Goal: Task Accomplishment & Management: Use online tool/utility

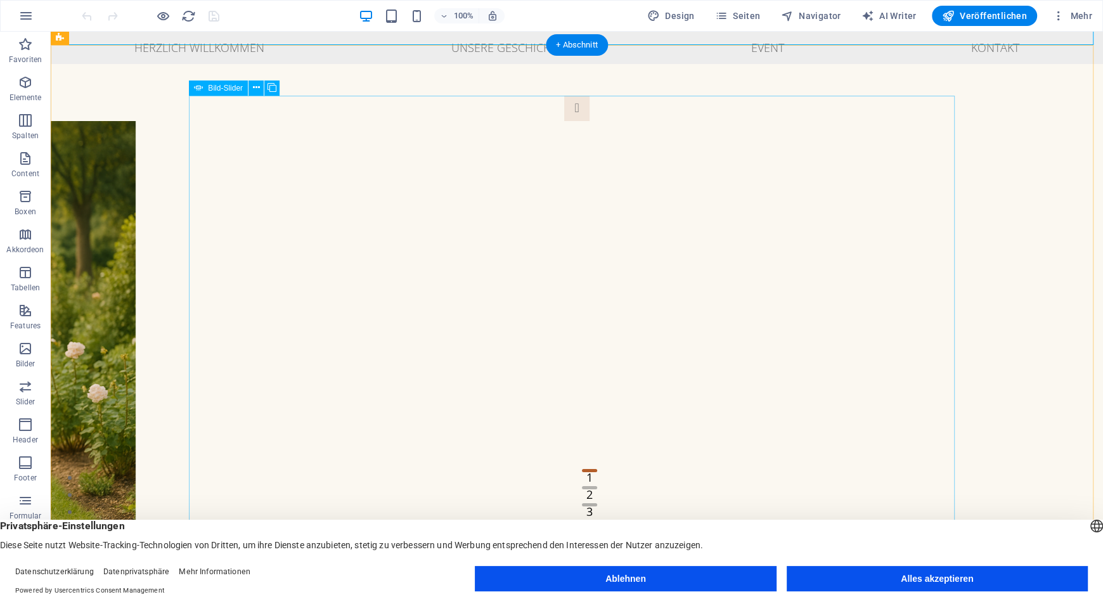
scroll to position [113, 0]
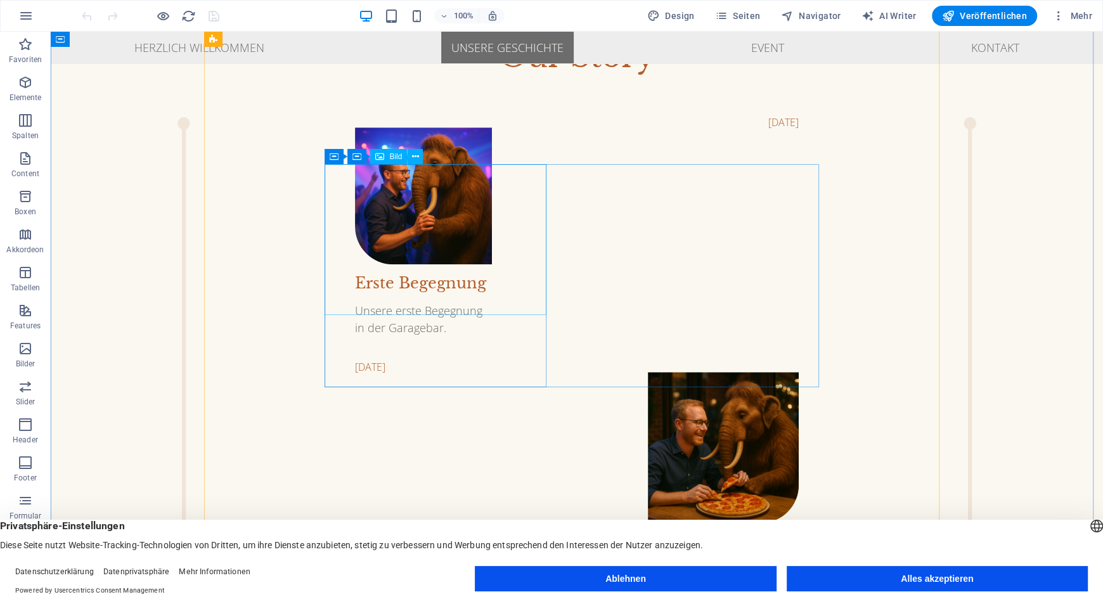
scroll to position [1241, 0]
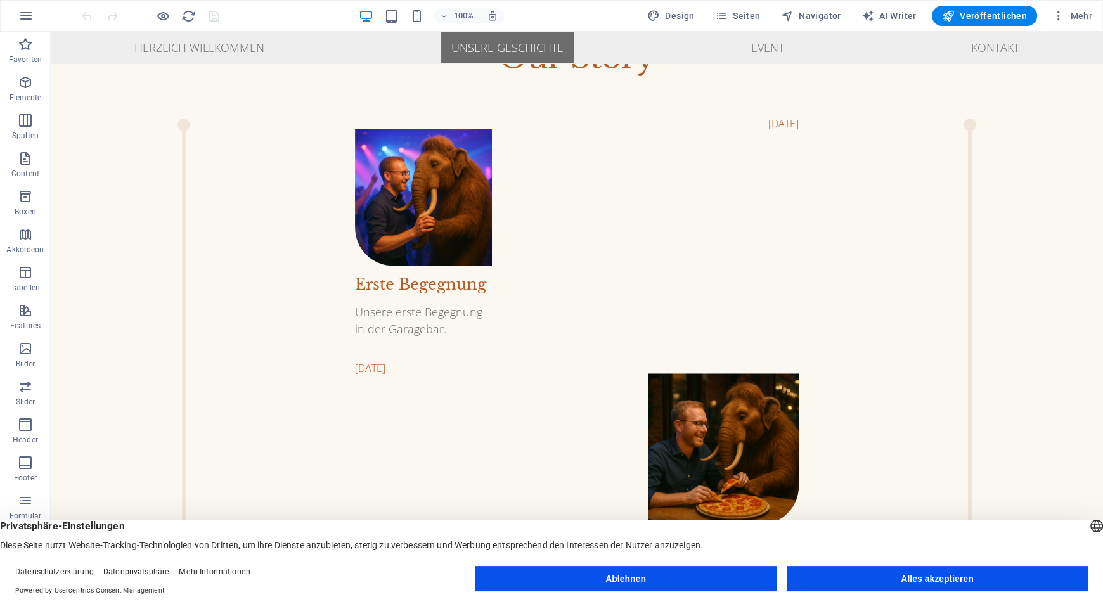
click at [153, 13] on div at bounding box center [150, 16] width 142 height 20
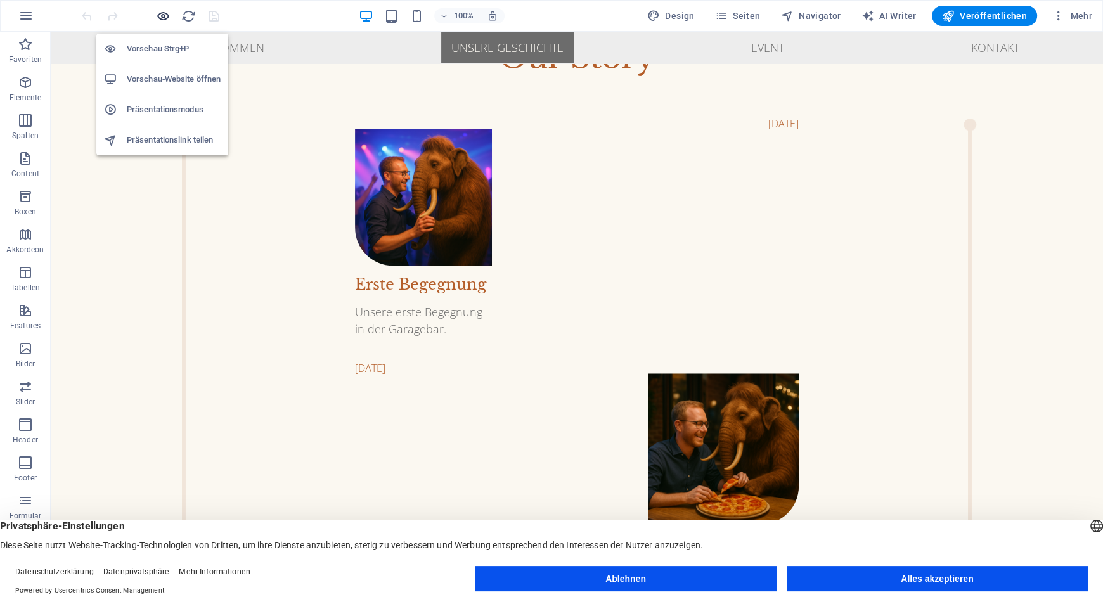
click at [161, 13] on icon "button" at bounding box center [163, 16] width 15 height 15
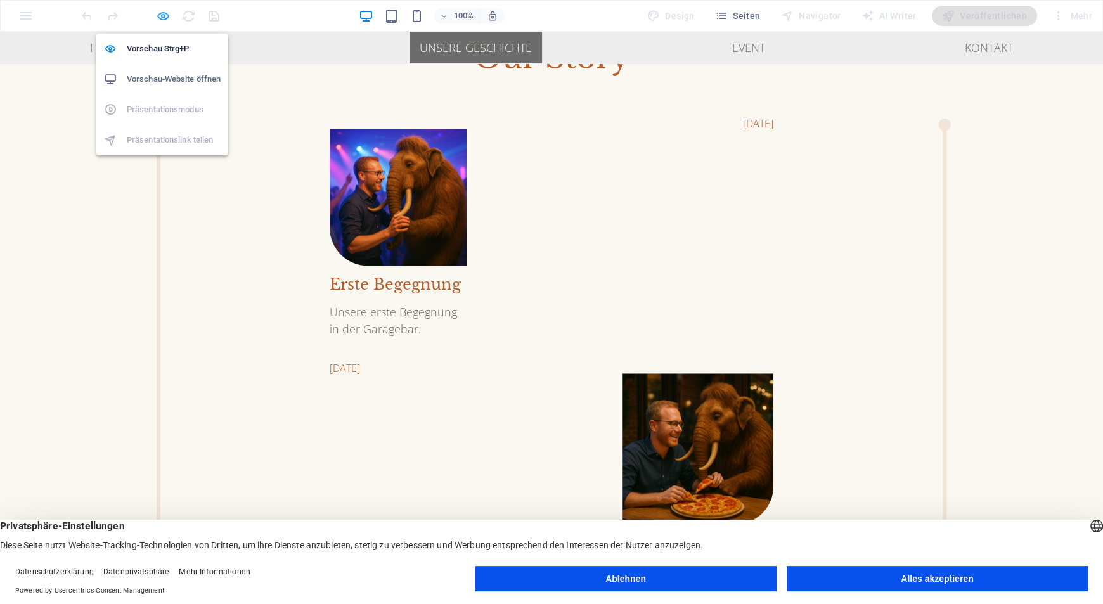
click at [162, 11] on icon "button" at bounding box center [163, 16] width 15 height 15
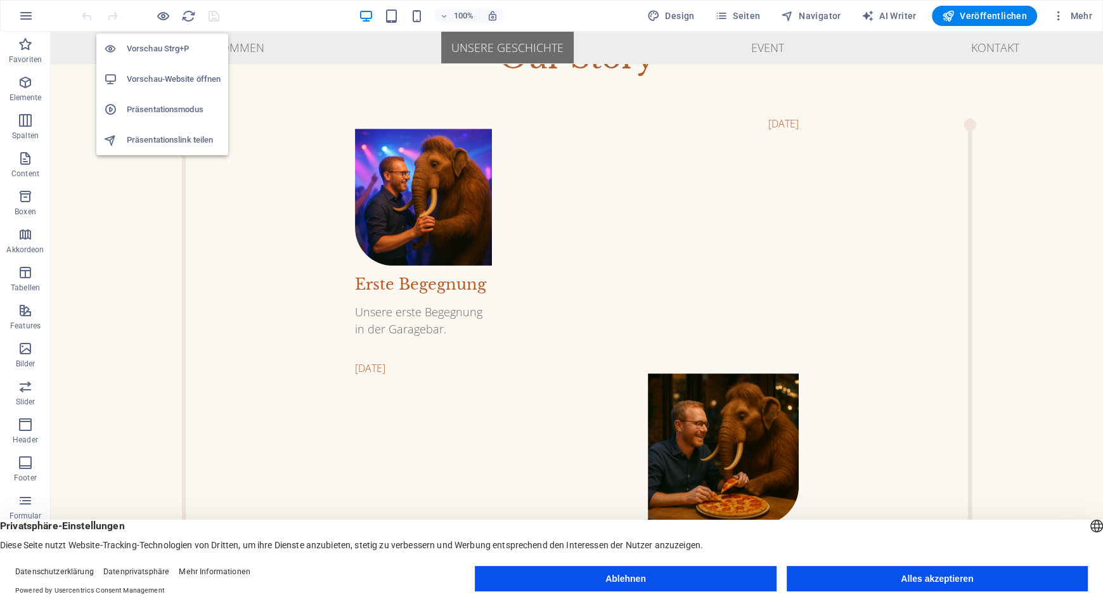
click at [139, 75] on h6 "Vorschau-Website öffnen" at bounding box center [174, 79] width 94 height 15
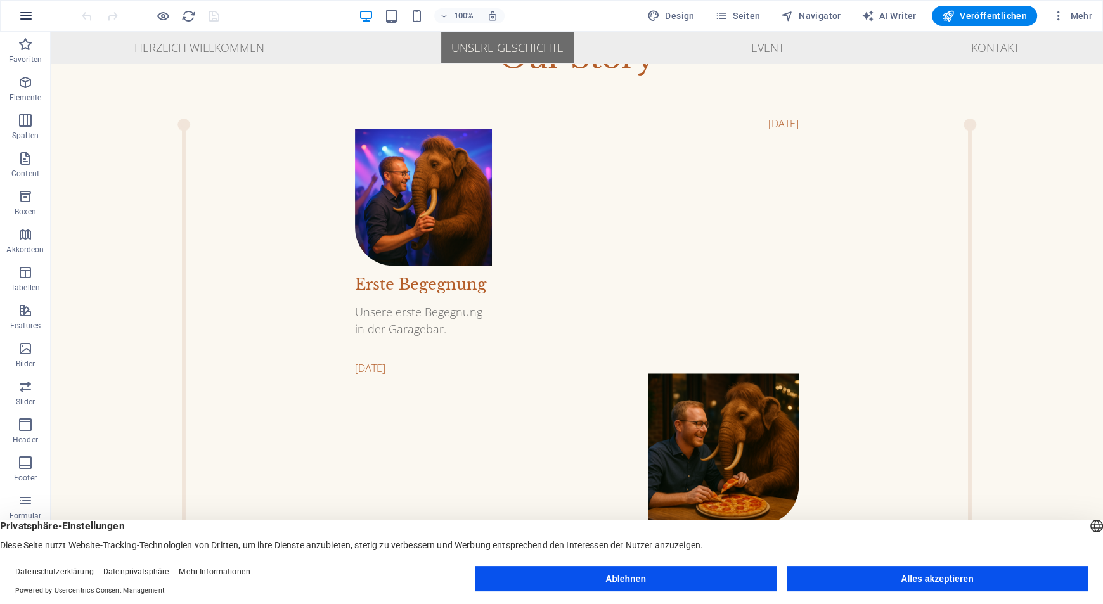
click at [35, 17] on button "button" at bounding box center [26, 16] width 30 height 30
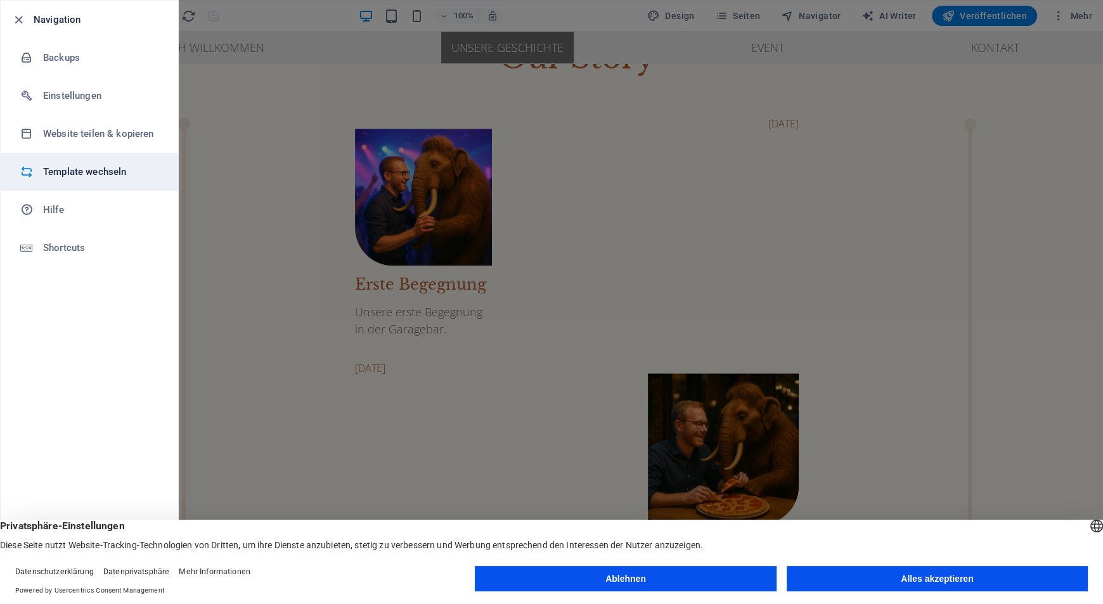
click at [73, 176] on h6 "Template wechseln" at bounding box center [101, 171] width 117 height 15
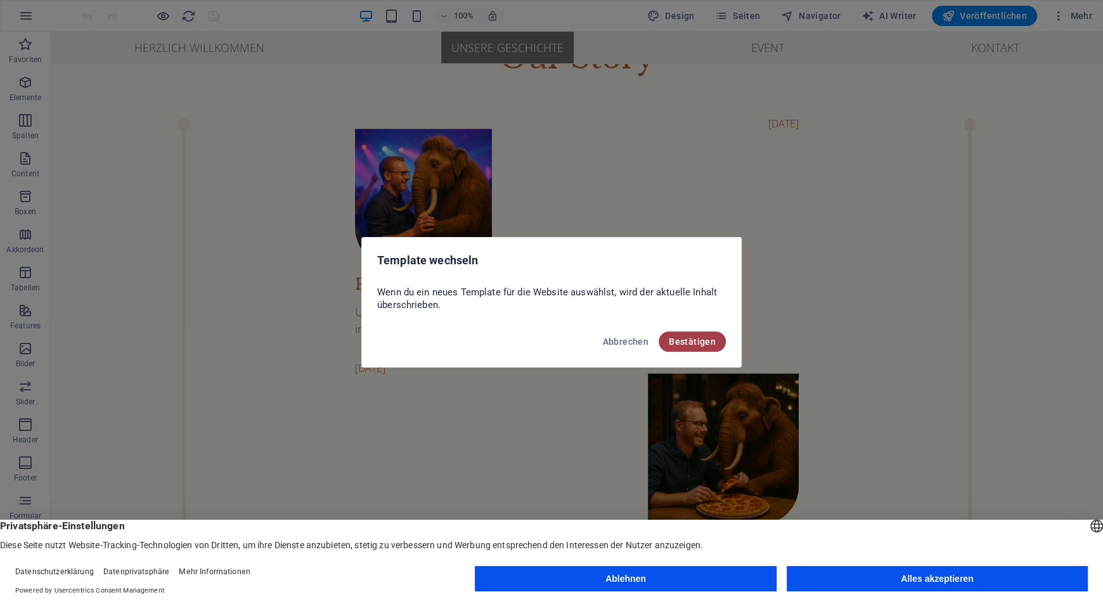
click at [683, 351] on button "Bestätigen" at bounding box center [691, 341] width 67 height 20
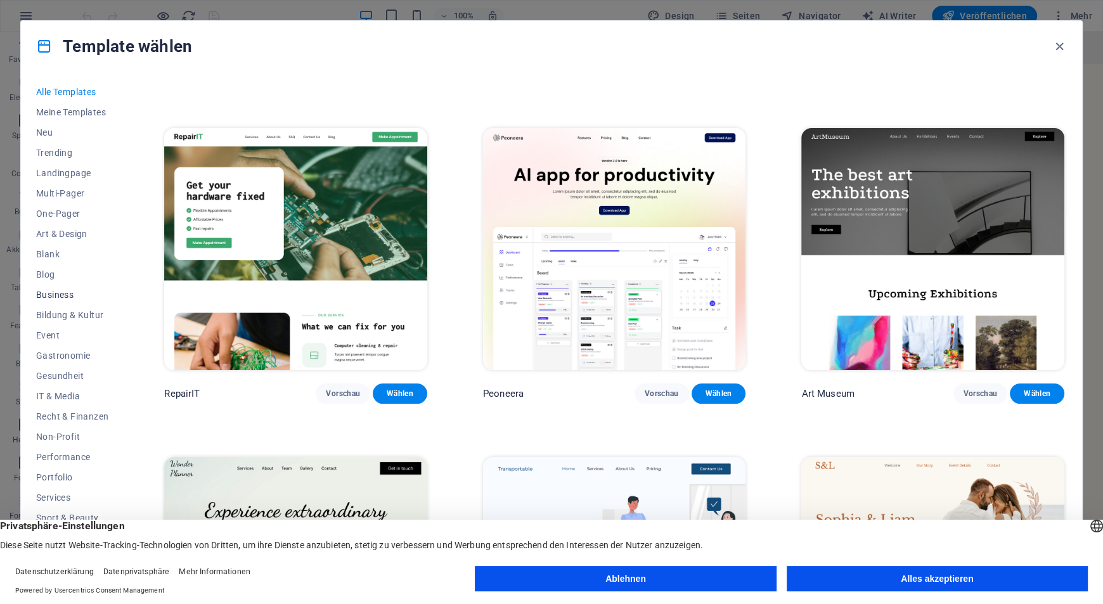
scroll to position [20, 0]
click at [41, 316] on span "Event" at bounding box center [72, 315] width 72 height 10
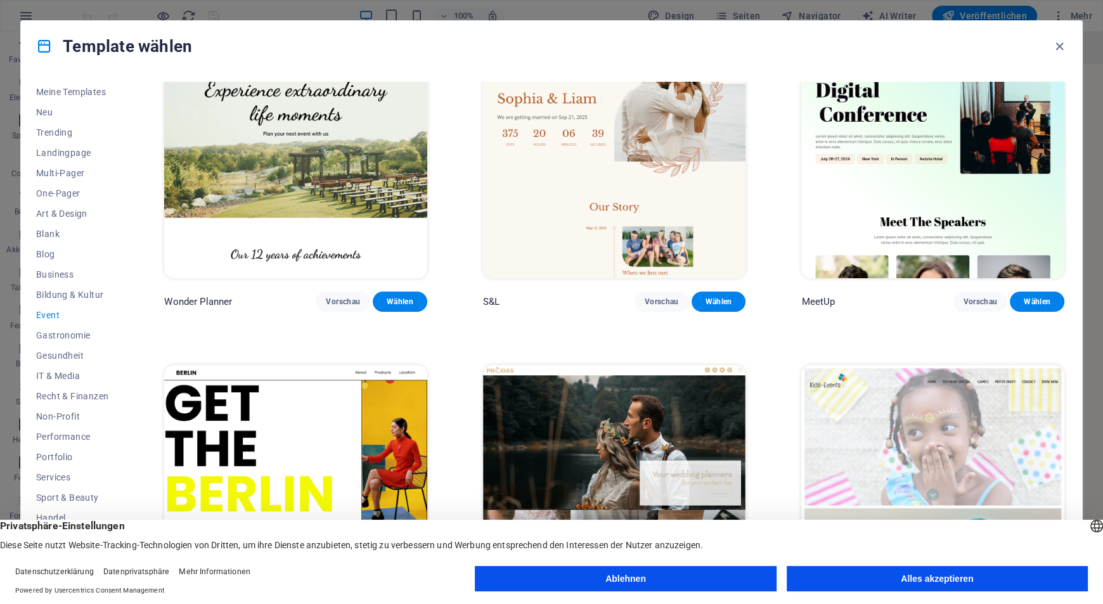
scroll to position [85, 0]
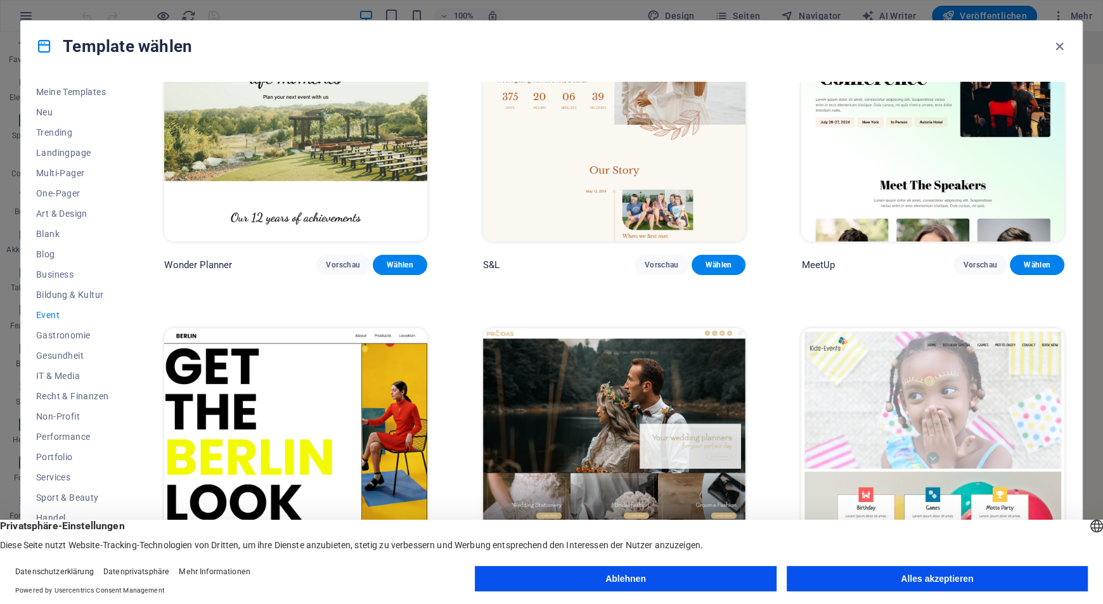
click at [929, 581] on button "Alles akzeptieren" at bounding box center [936, 578] width 301 height 25
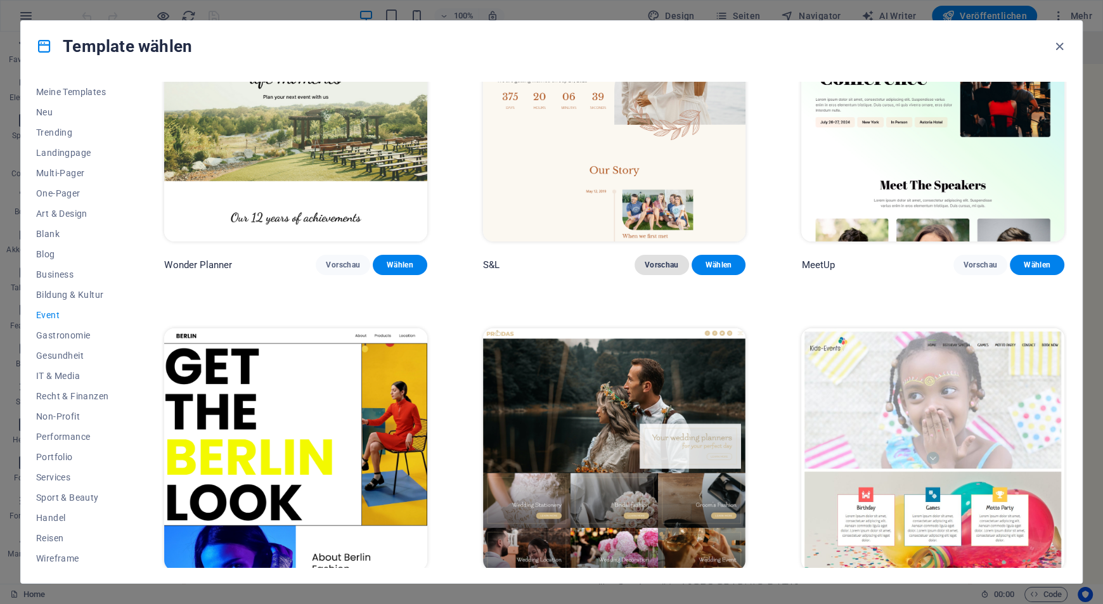
click at [656, 260] on span "Vorschau" at bounding box center [661, 265] width 34 height 10
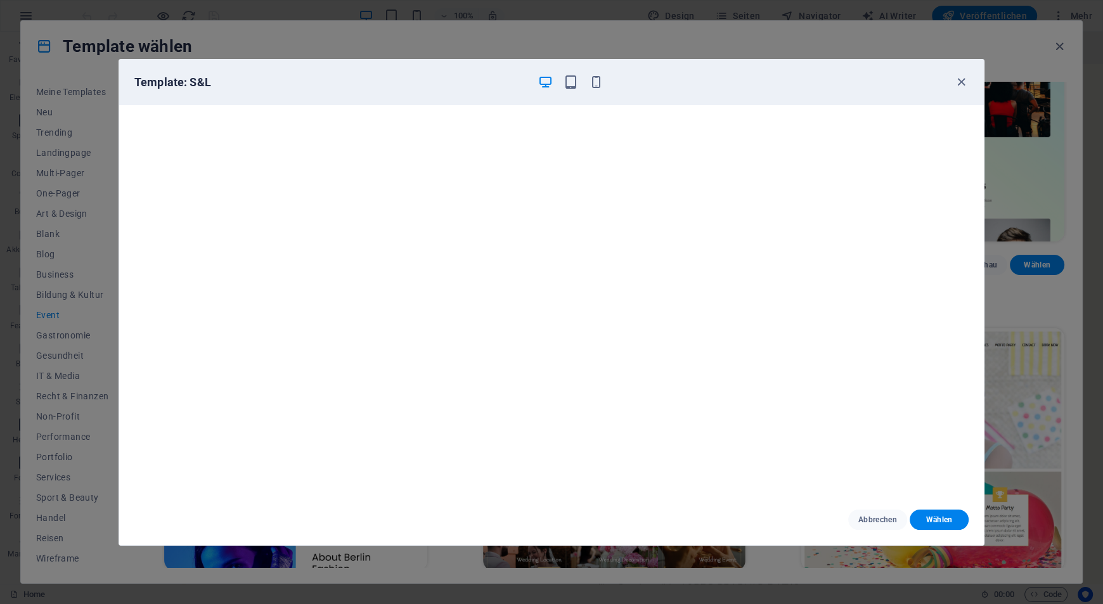
scroll to position [3, 0]
click at [964, 87] on icon "button" at bounding box center [961, 82] width 15 height 15
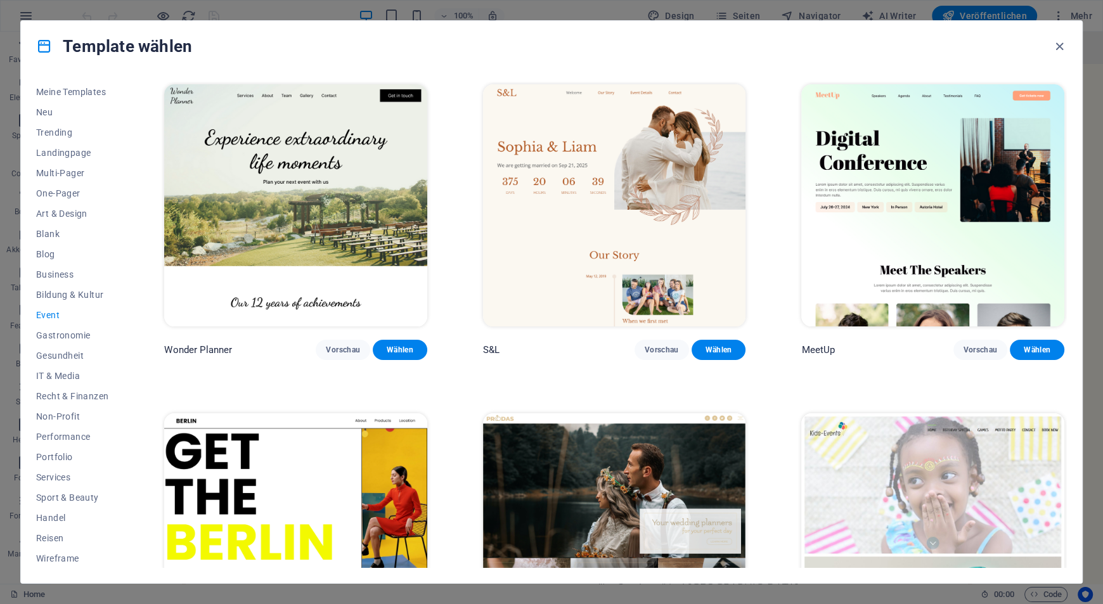
scroll to position [212, 0]
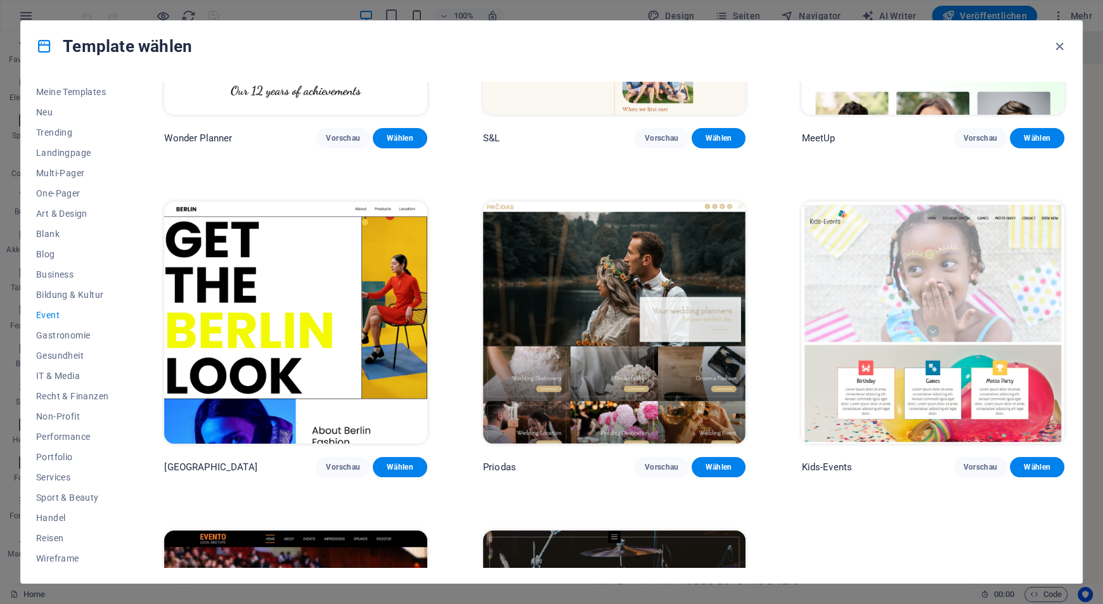
click at [551, 348] on img at bounding box center [614, 322] width 263 height 242
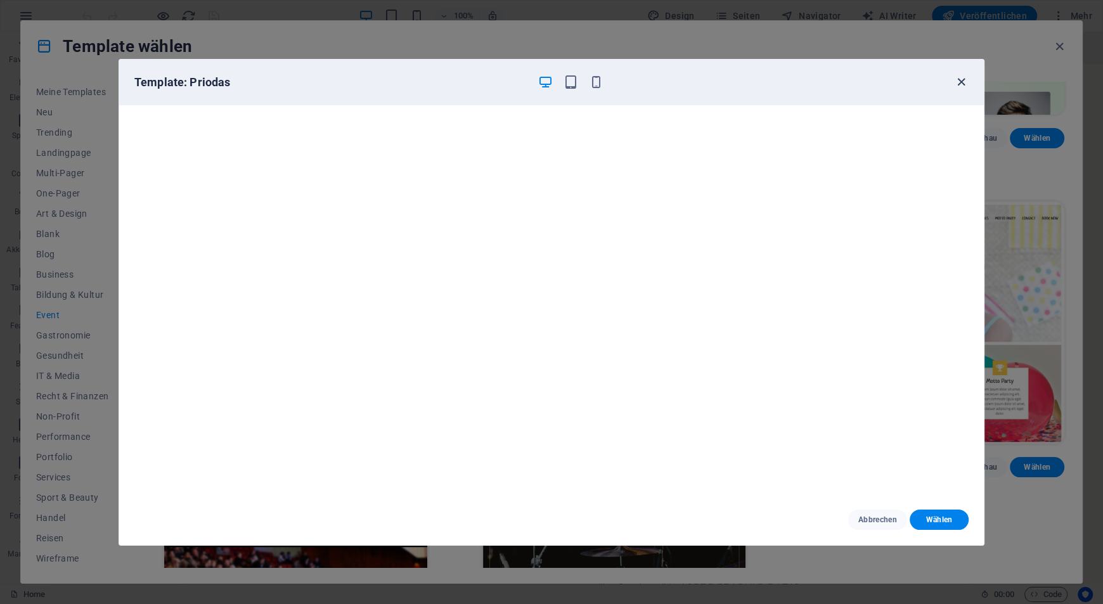
click at [962, 77] on icon "button" at bounding box center [961, 82] width 15 height 15
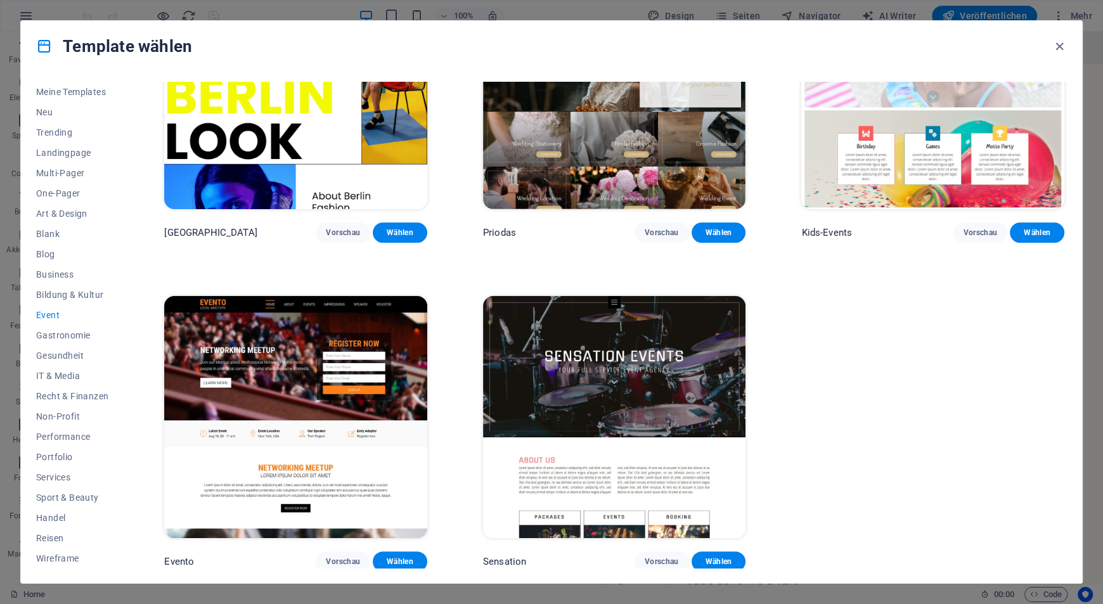
scroll to position [214, 0]
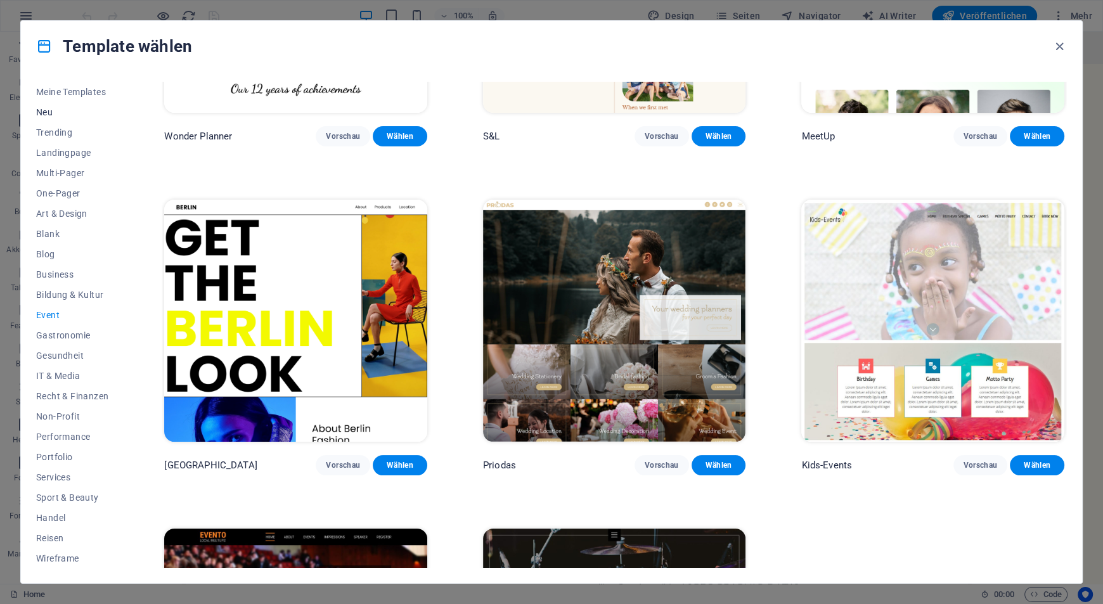
click at [42, 112] on span "Neu" at bounding box center [72, 112] width 72 height 10
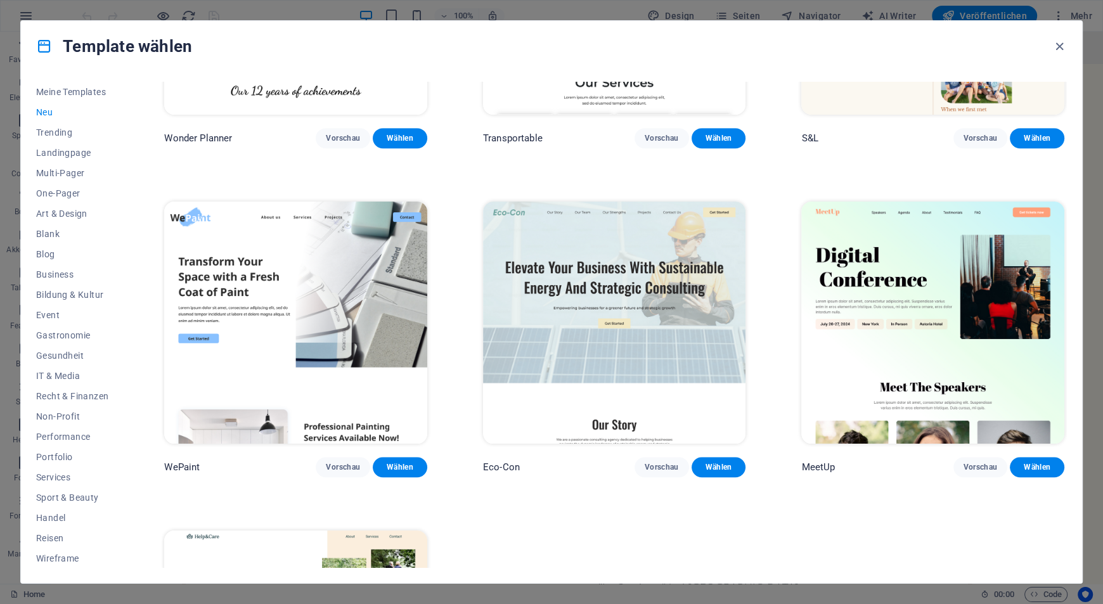
click at [46, 113] on span "Neu" at bounding box center [72, 112] width 72 height 10
click at [68, 83] on button "Meine Templates" at bounding box center [72, 92] width 72 height 20
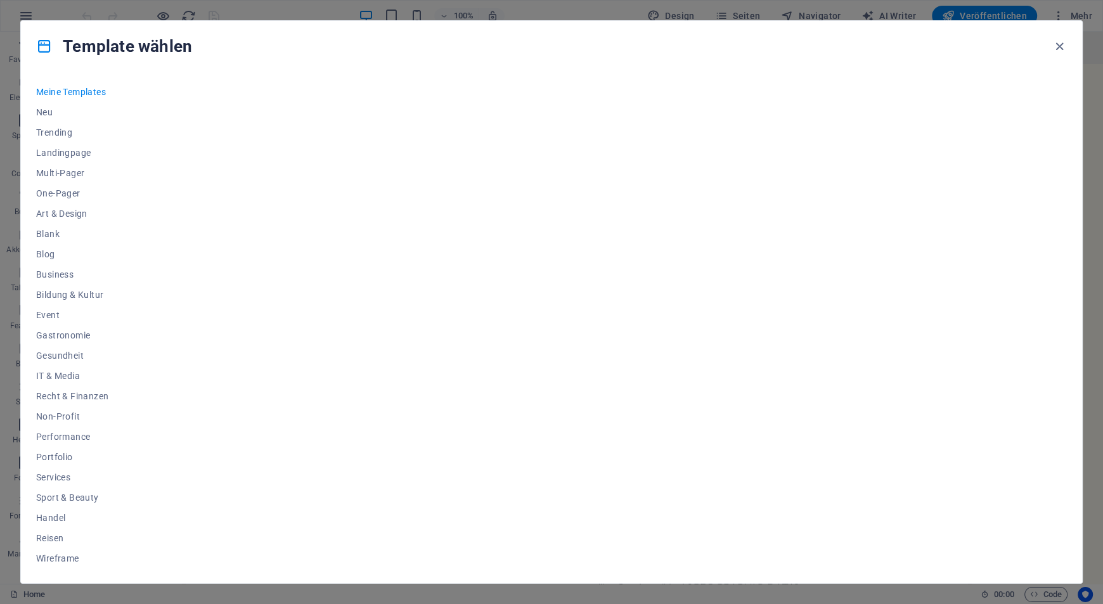
click at [68, 89] on span "Meine Templates" at bounding box center [72, 92] width 72 height 10
click at [46, 109] on span "Neu" at bounding box center [72, 112] width 72 height 10
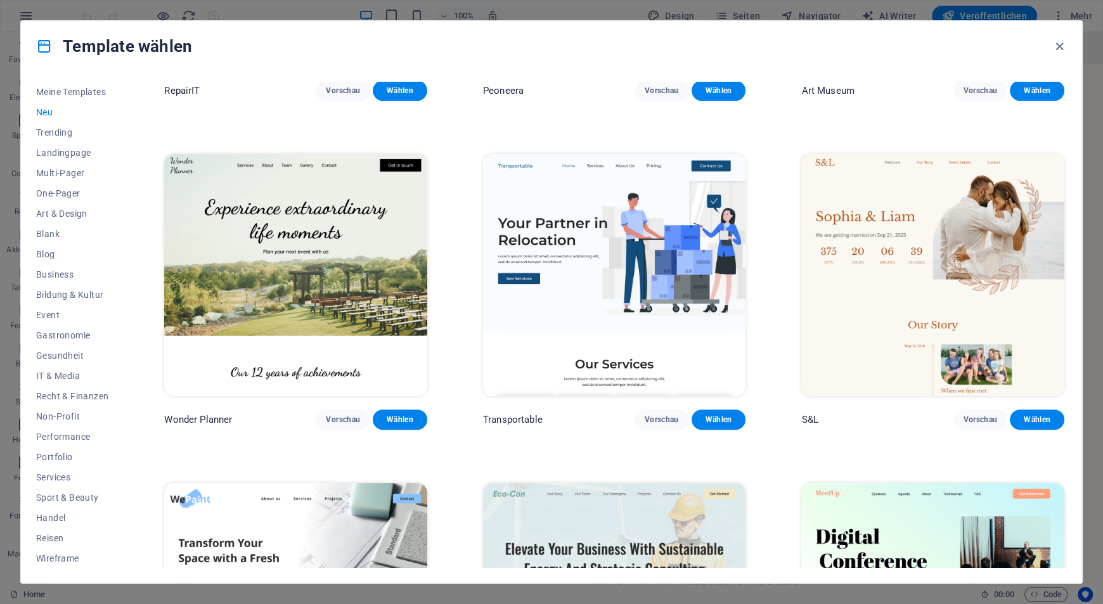
scroll to position [590, 0]
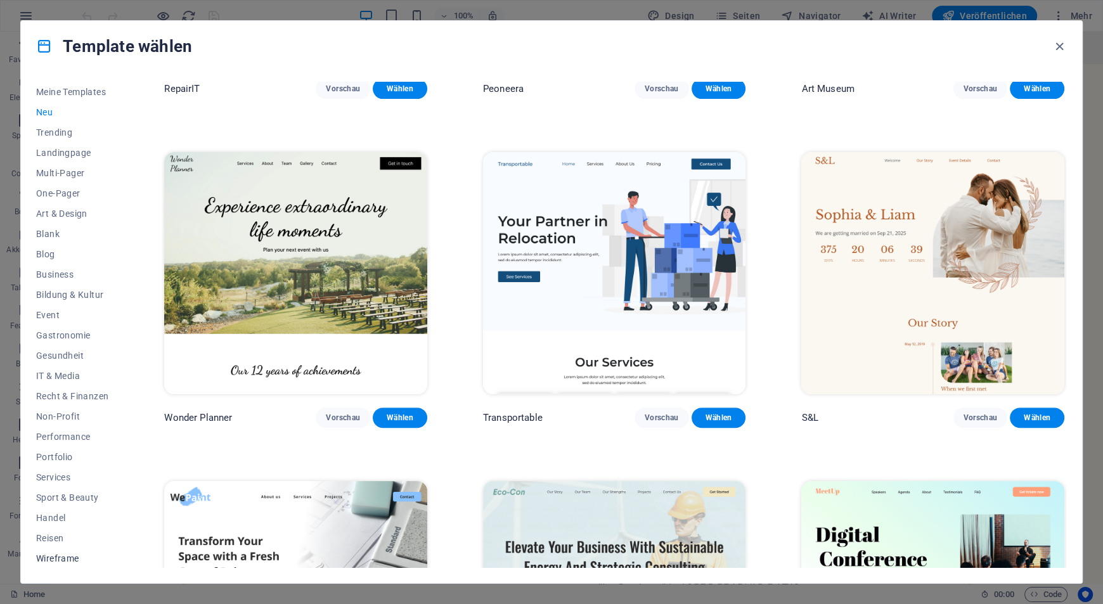
click at [49, 560] on span "Wireframe" at bounding box center [72, 558] width 72 height 10
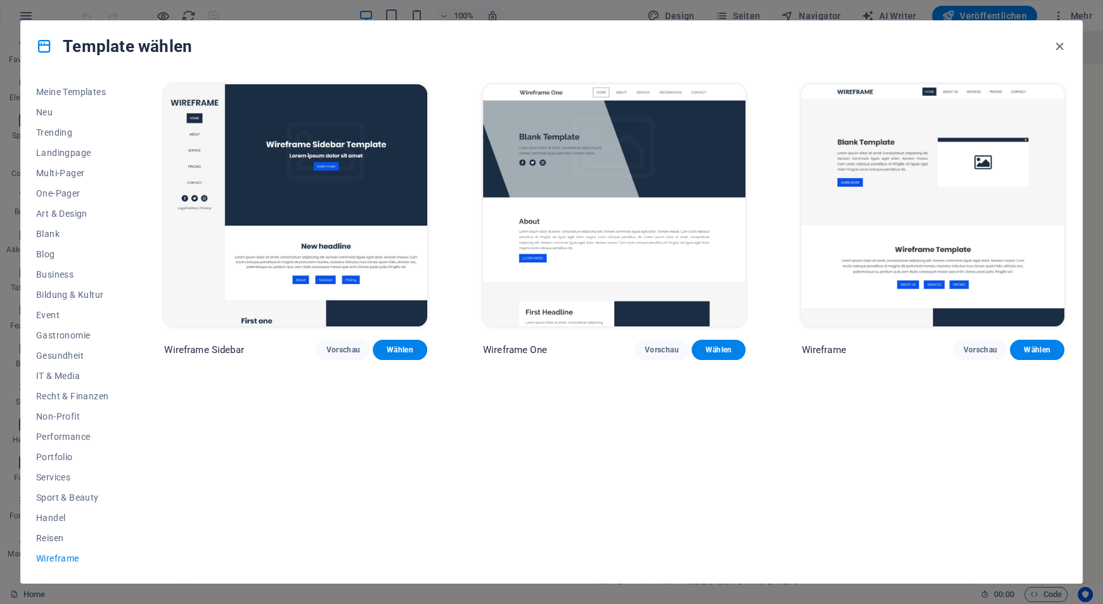
scroll to position [0, 0]
click at [58, 540] on span "Reisen" at bounding box center [72, 538] width 72 height 10
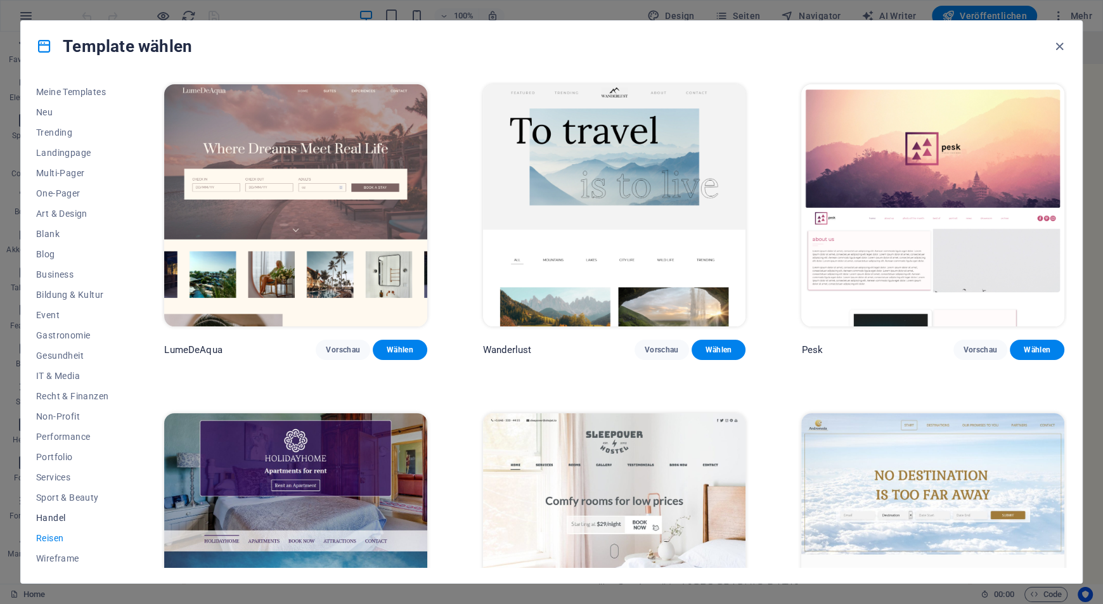
click at [60, 513] on span "Handel" at bounding box center [72, 518] width 72 height 10
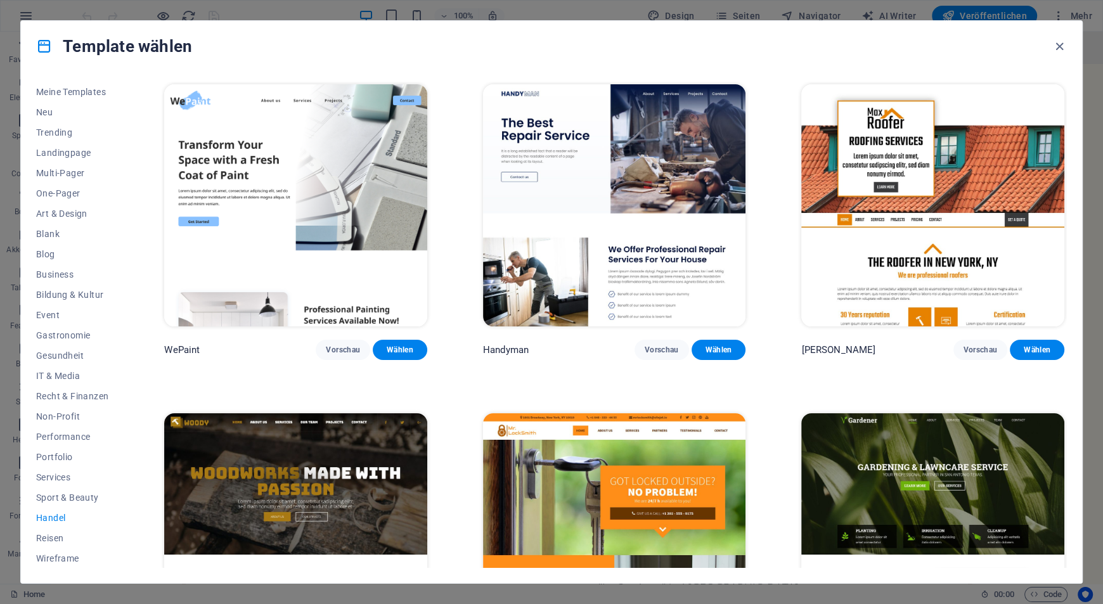
click at [60, 513] on span "Handel" at bounding box center [72, 518] width 72 height 10
click at [71, 489] on button "Sport & Beauty" at bounding box center [72, 497] width 72 height 20
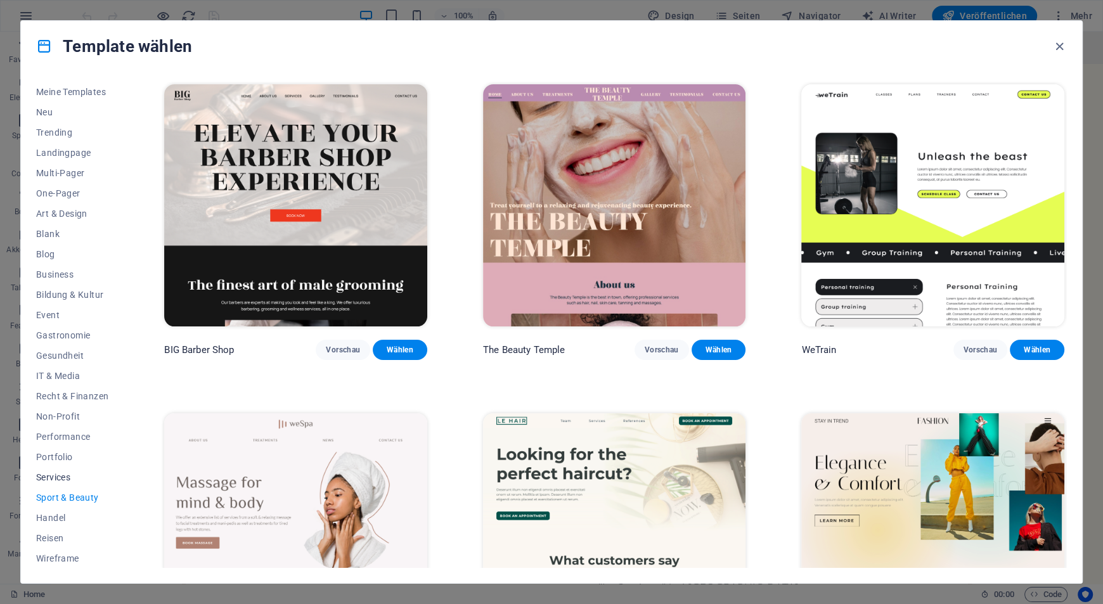
click at [56, 477] on span "Services" at bounding box center [72, 477] width 72 height 10
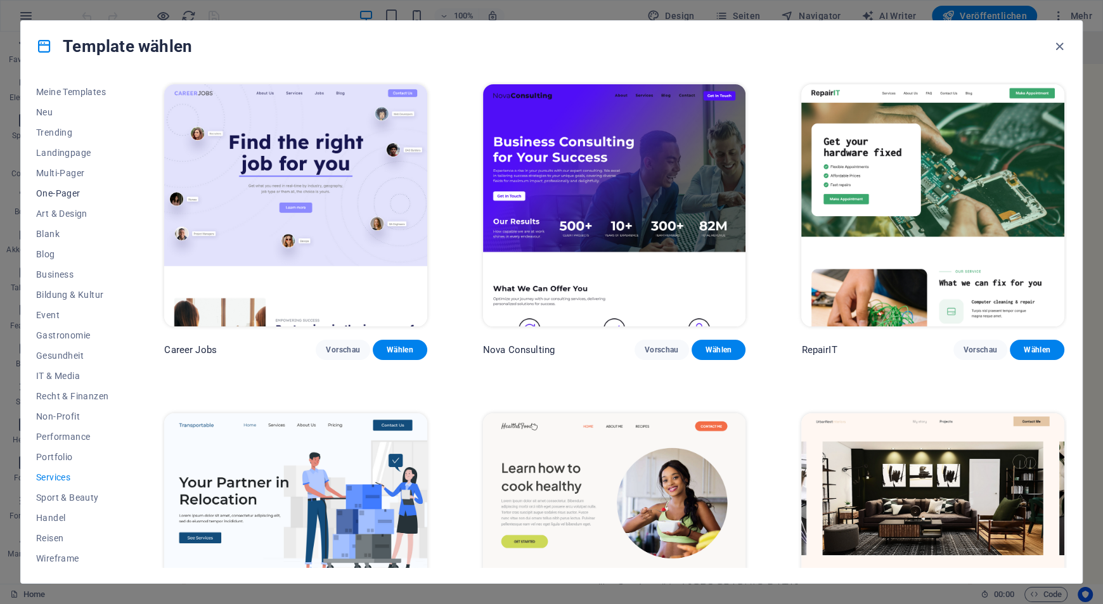
click at [68, 197] on span "One-Pager" at bounding box center [72, 193] width 72 height 10
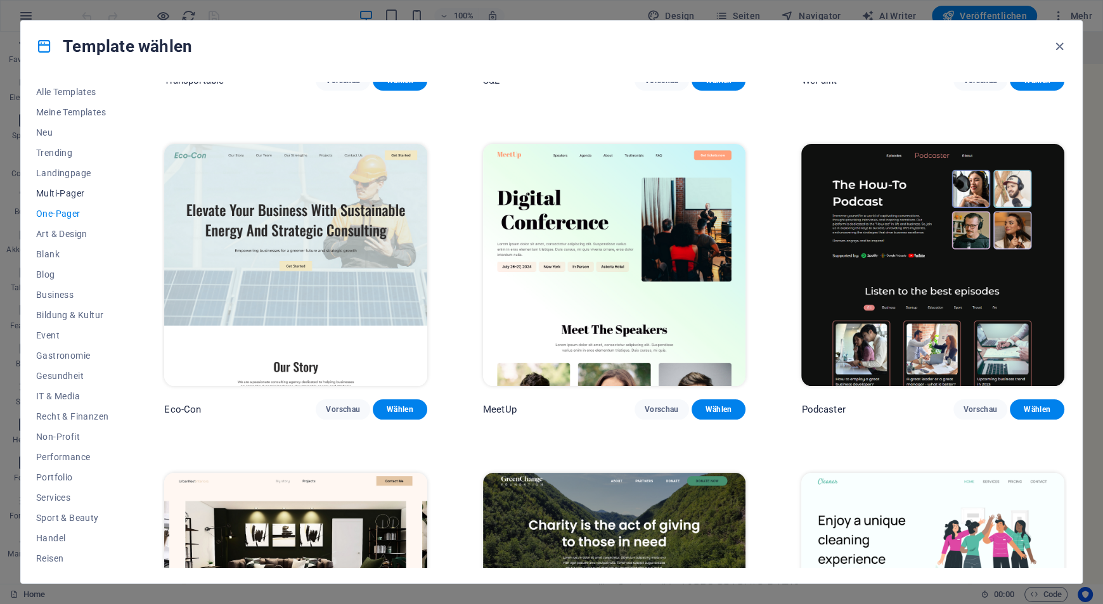
click at [67, 196] on span "Multi-Pager" at bounding box center [72, 193] width 72 height 10
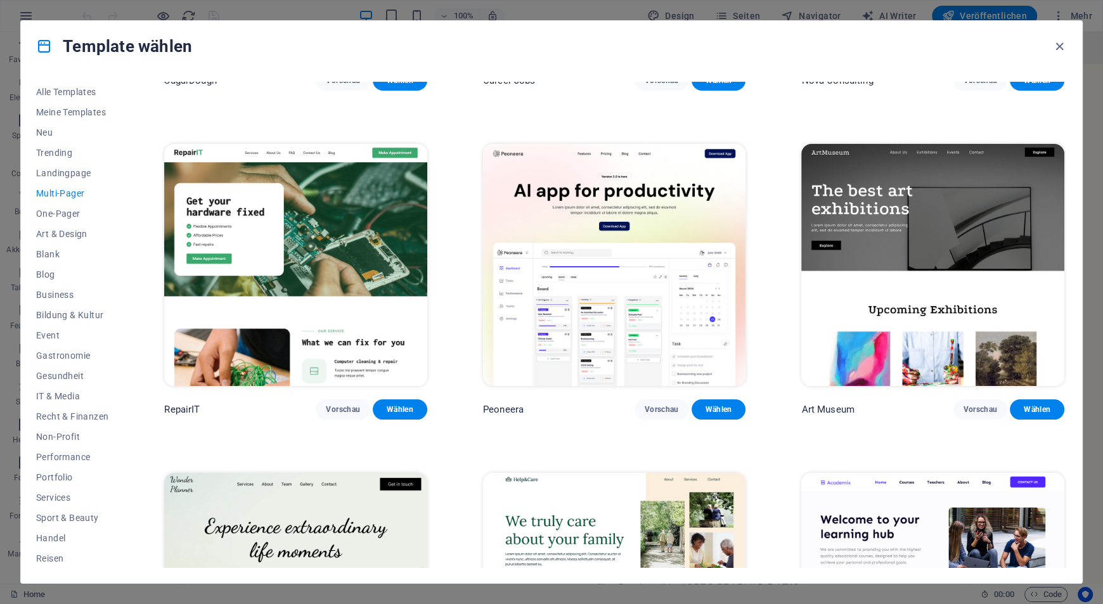
scroll to position [224, 0]
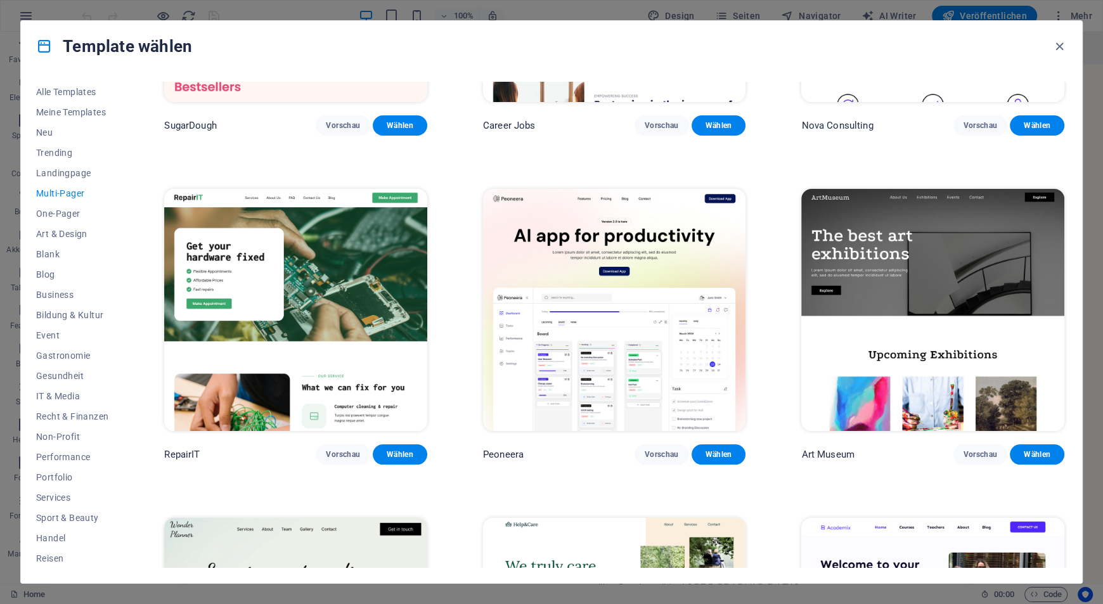
click at [552, 336] on img at bounding box center [614, 310] width 263 height 242
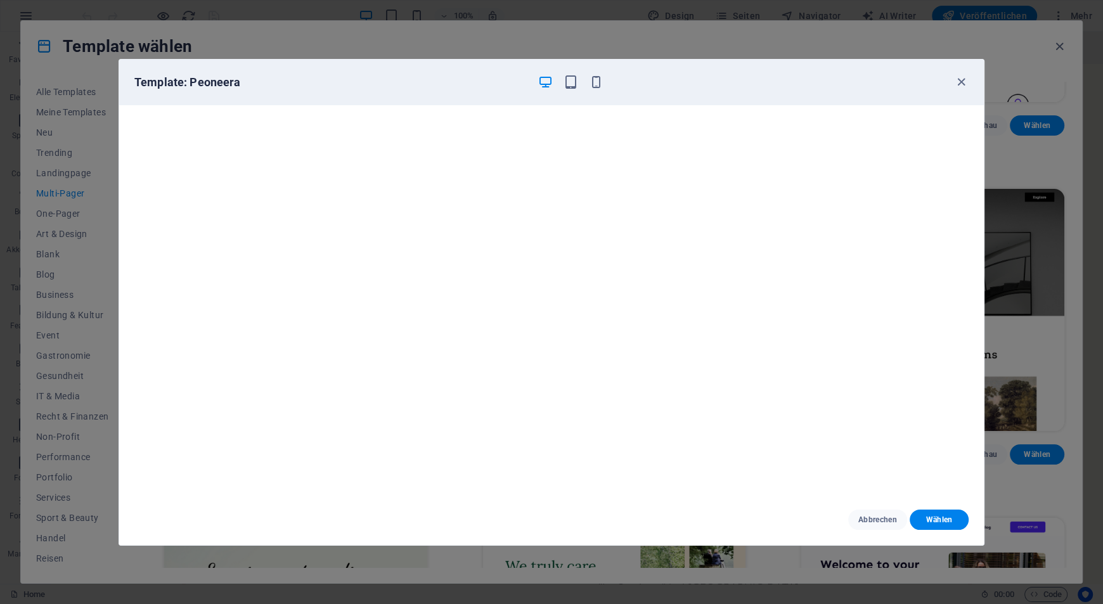
scroll to position [3, 0]
click at [966, 87] on icon "button" at bounding box center [961, 82] width 15 height 15
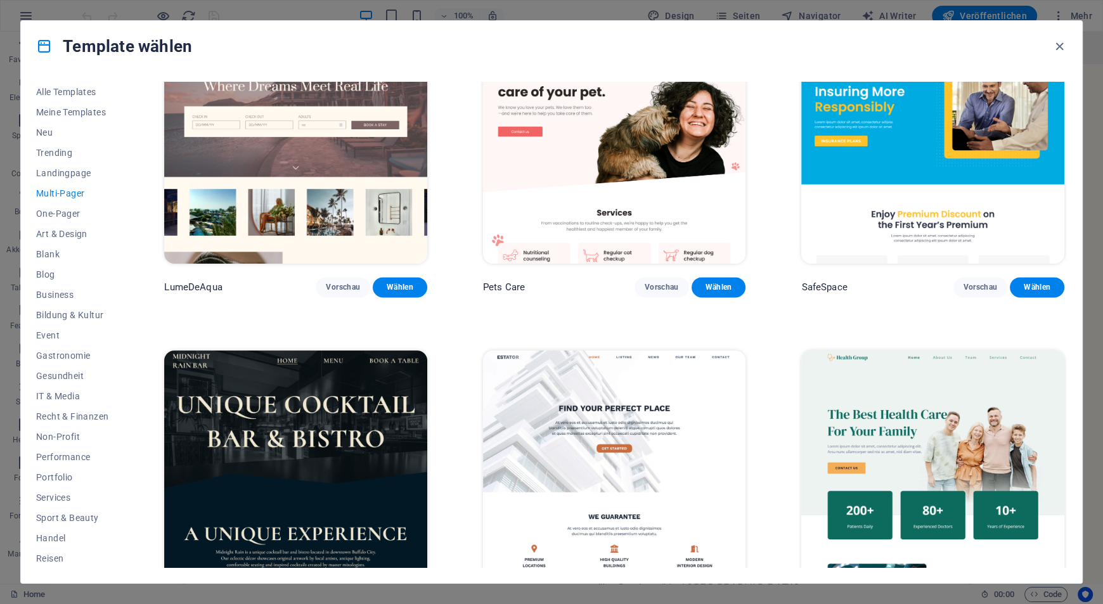
scroll to position [1725, 0]
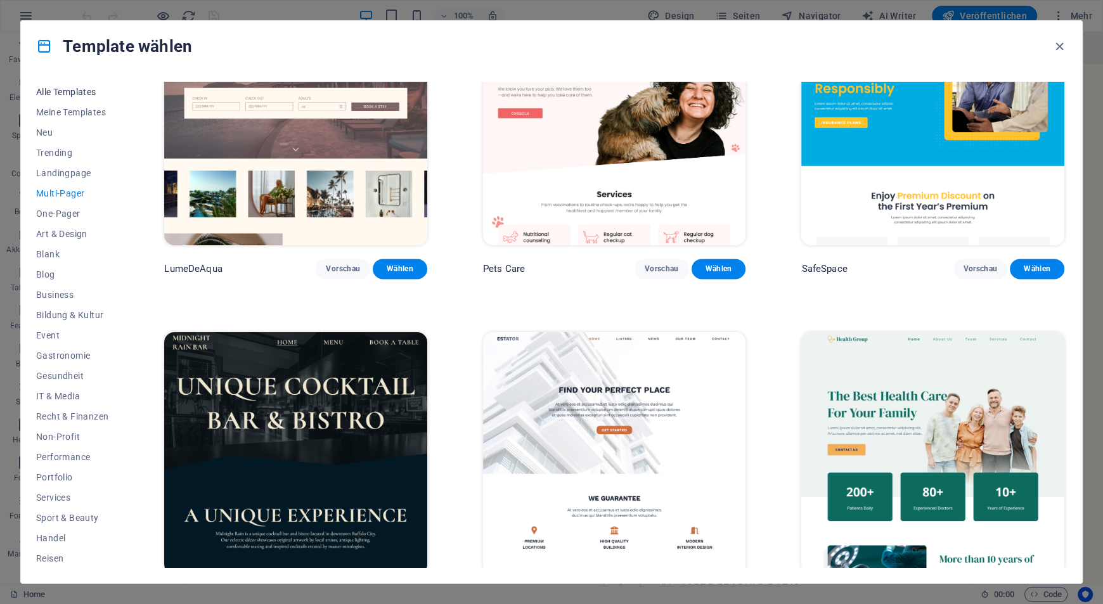
click at [68, 87] on span "Alle Templates" at bounding box center [72, 92] width 72 height 10
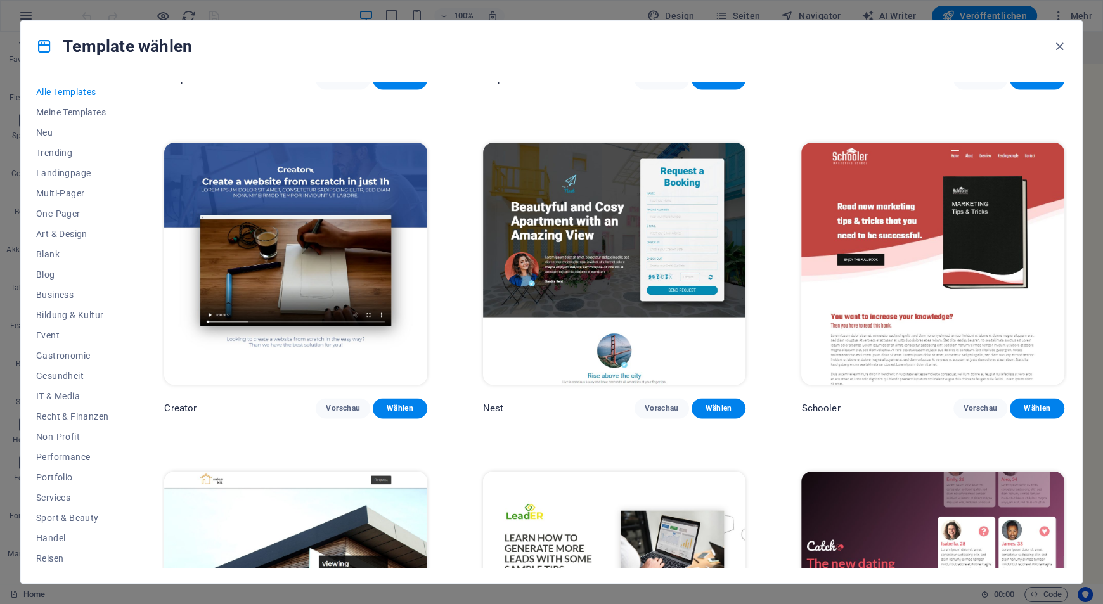
scroll to position [17813, 0]
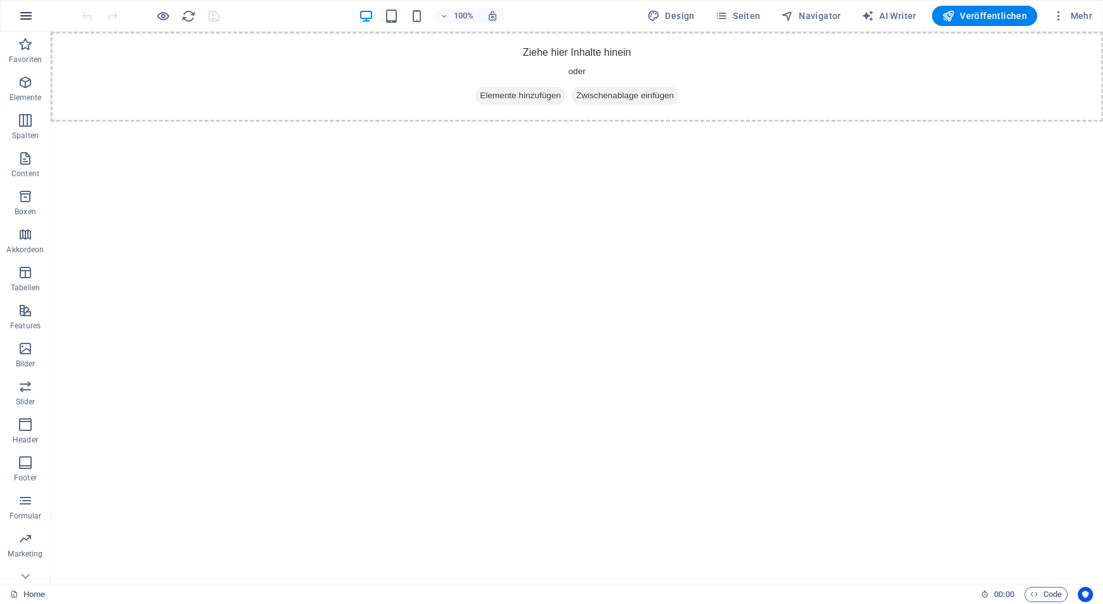
click at [26, 23] on icon "button" at bounding box center [25, 15] width 15 height 15
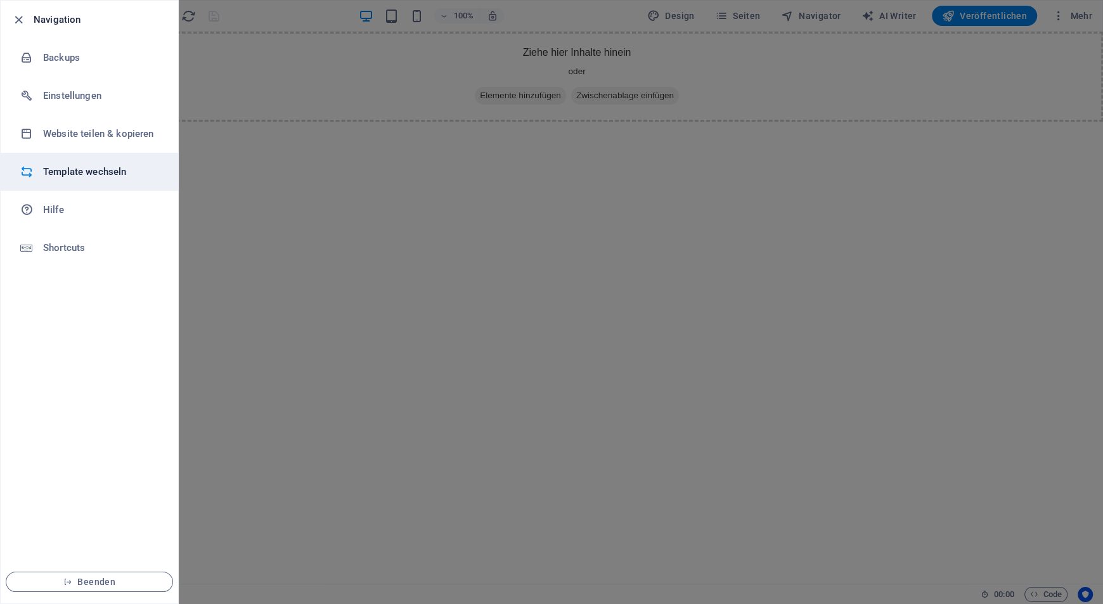
click at [77, 164] on h6 "Template wechseln" at bounding box center [101, 171] width 117 height 15
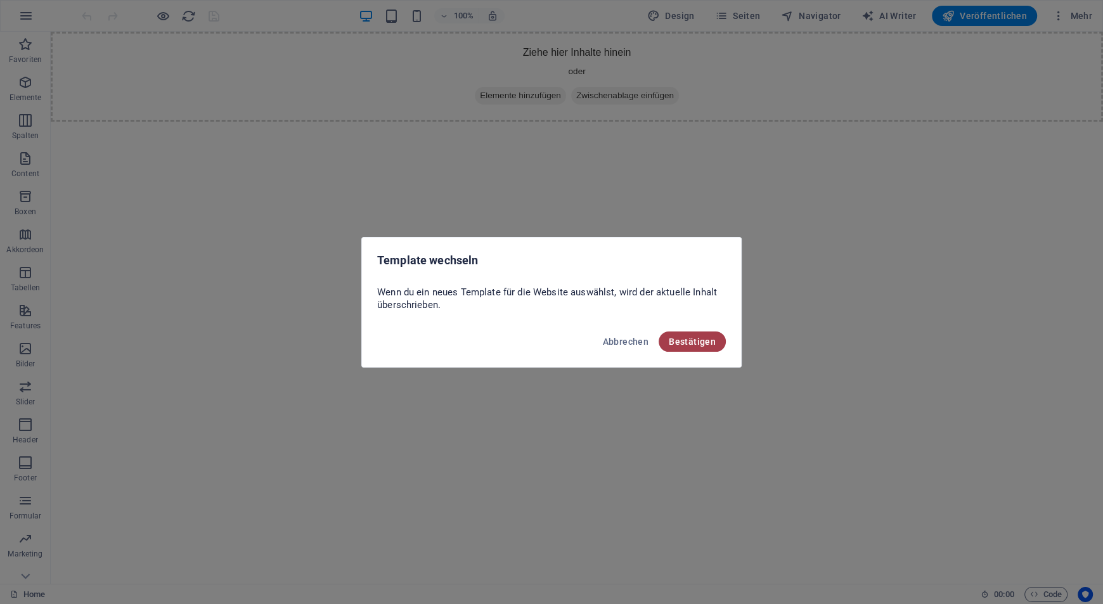
click at [673, 334] on button "Bestätigen" at bounding box center [691, 341] width 67 height 20
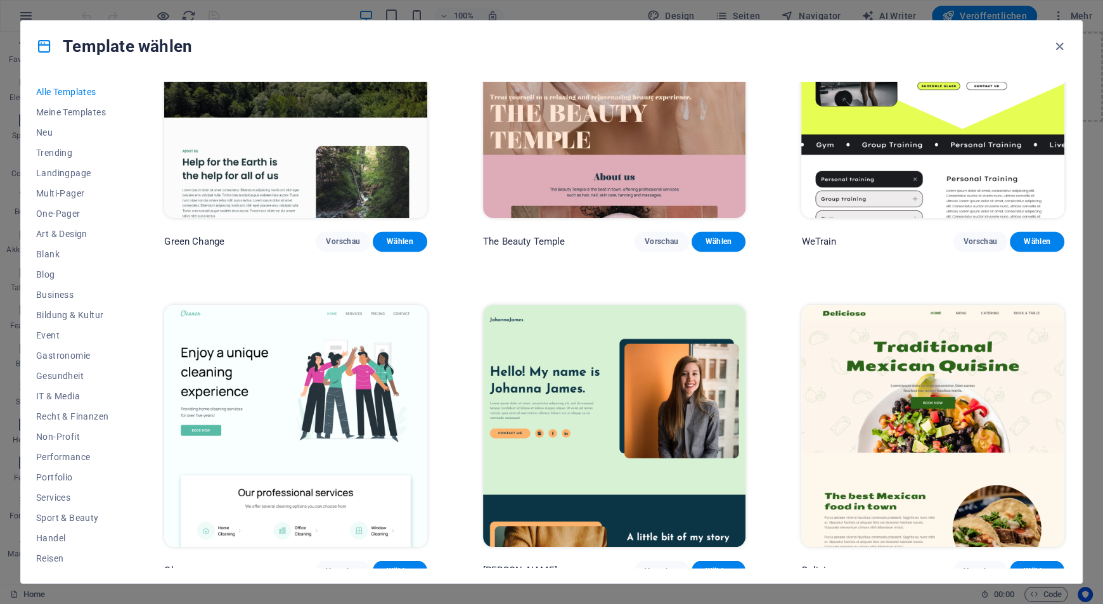
scroll to position [2078, 0]
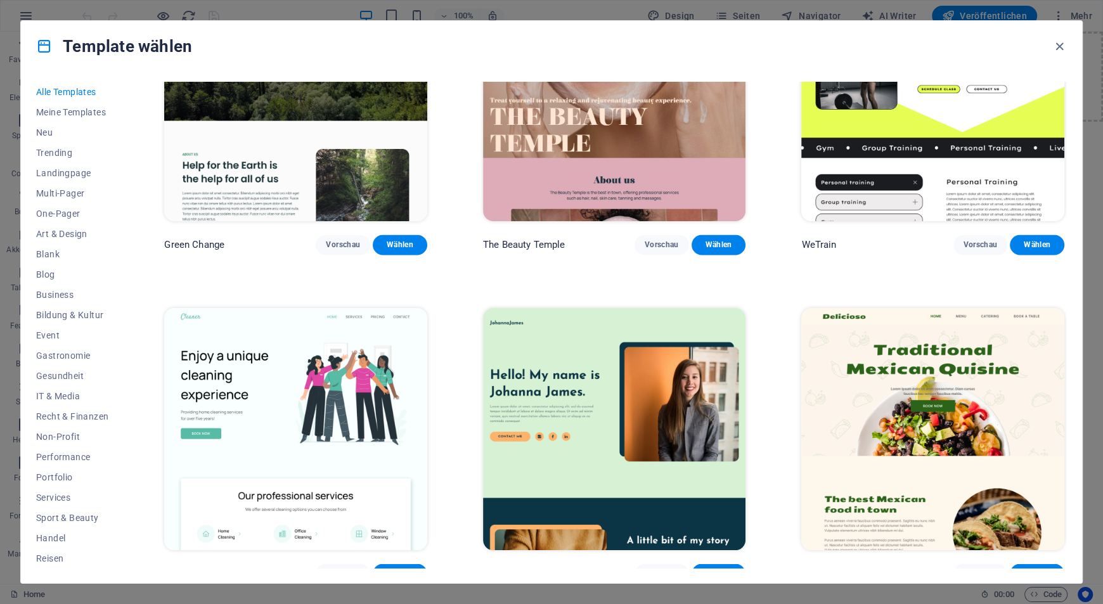
click at [279, 422] on img at bounding box center [295, 429] width 263 height 242
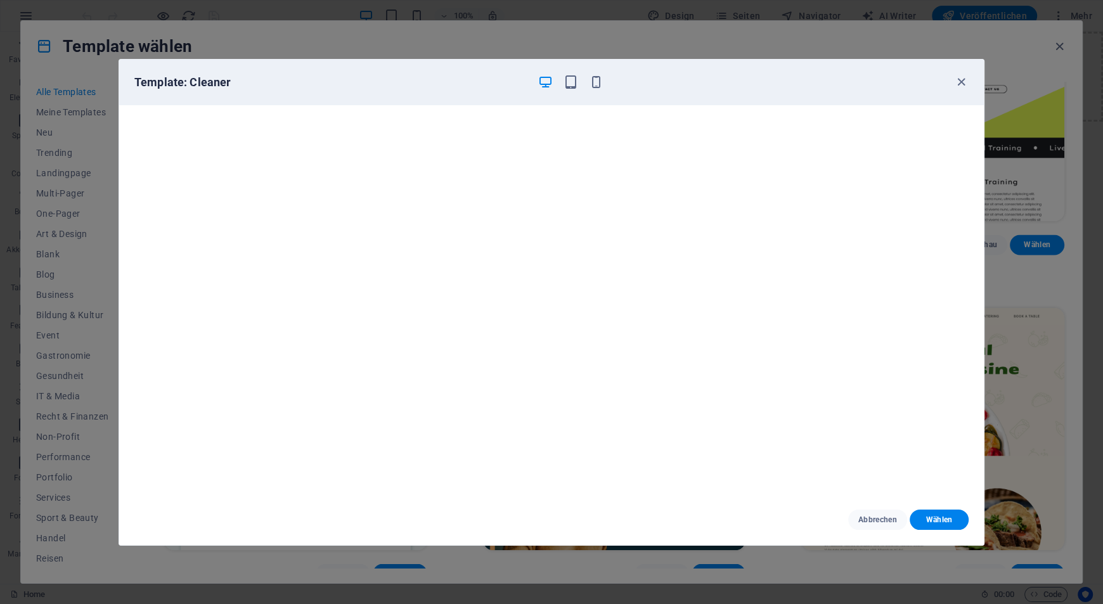
scroll to position [0, 0]
click at [953, 77] on span "button" at bounding box center [960, 82] width 15 height 15
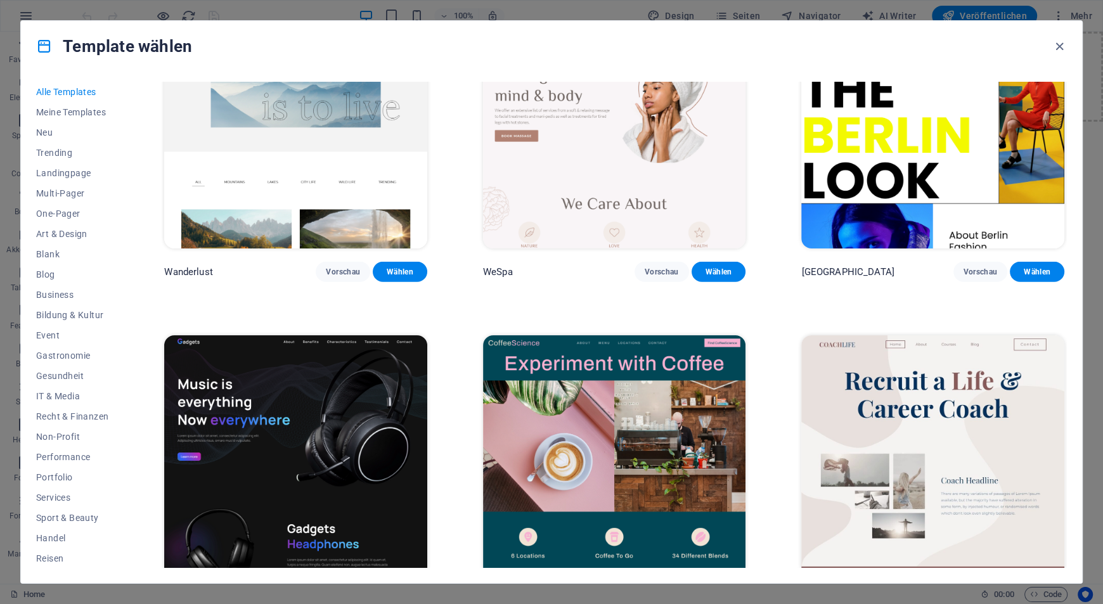
scroll to position [3697, 0]
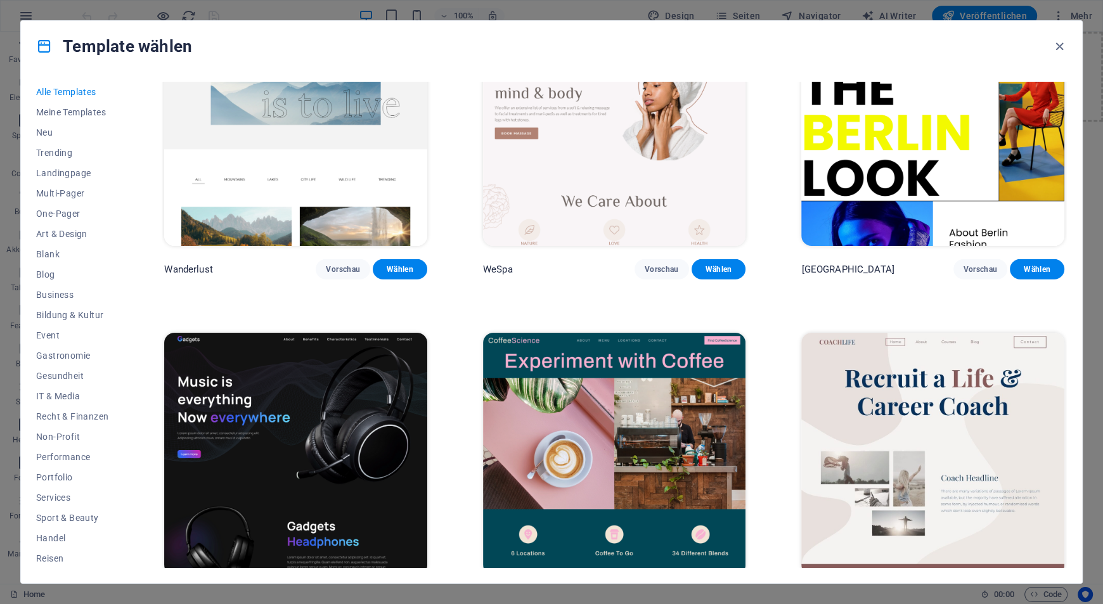
click at [565, 429] on img at bounding box center [614, 454] width 263 height 242
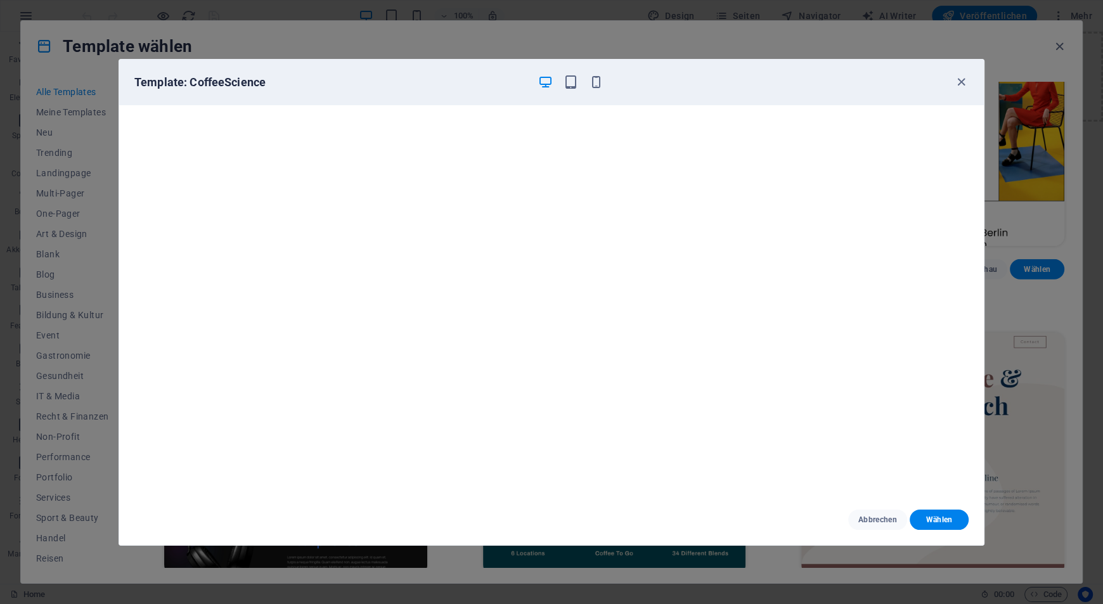
scroll to position [3, 0]
click at [957, 76] on icon "button" at bounding box center [961, 82] width 15 height 15
